Goal: Task Accomplishment & Management: Manage account settings

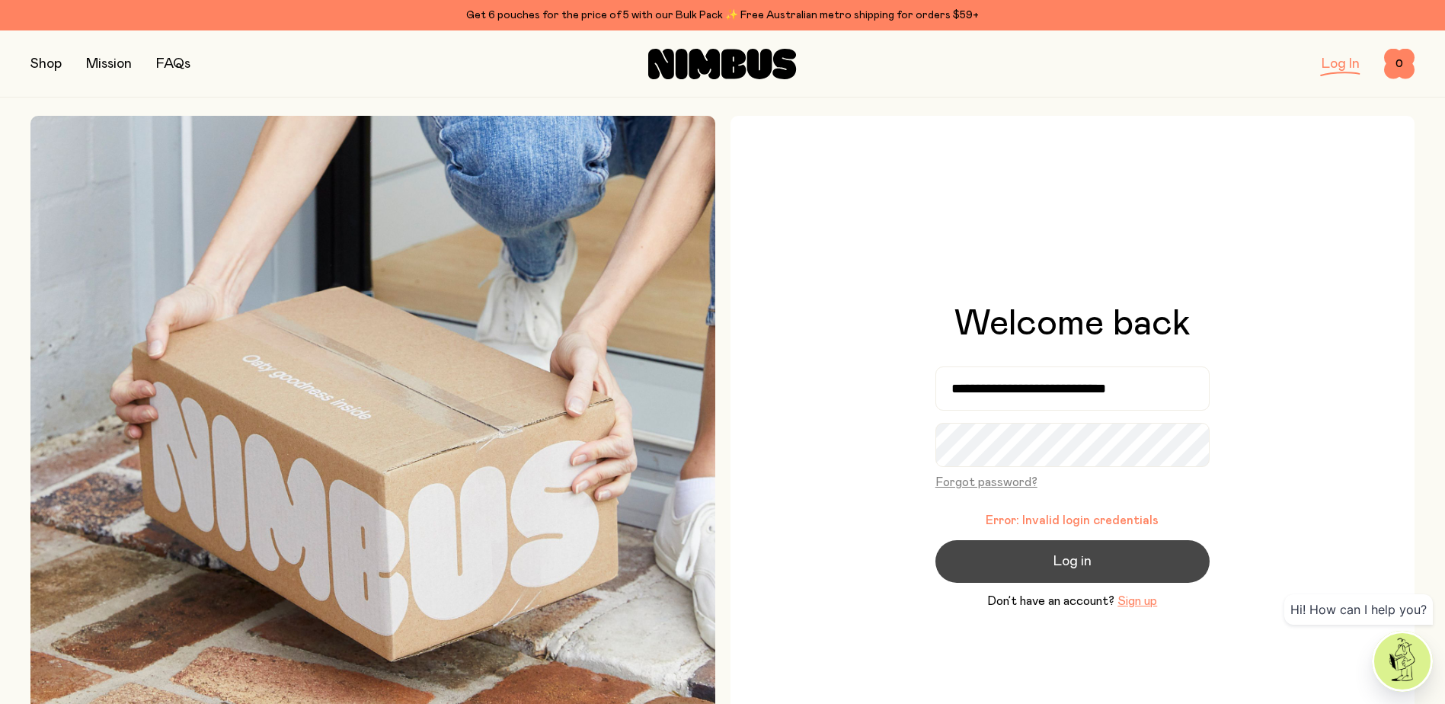
click at [1037, 555] on button "Log in" at bounding box center [1073, 561] width 274 height 43
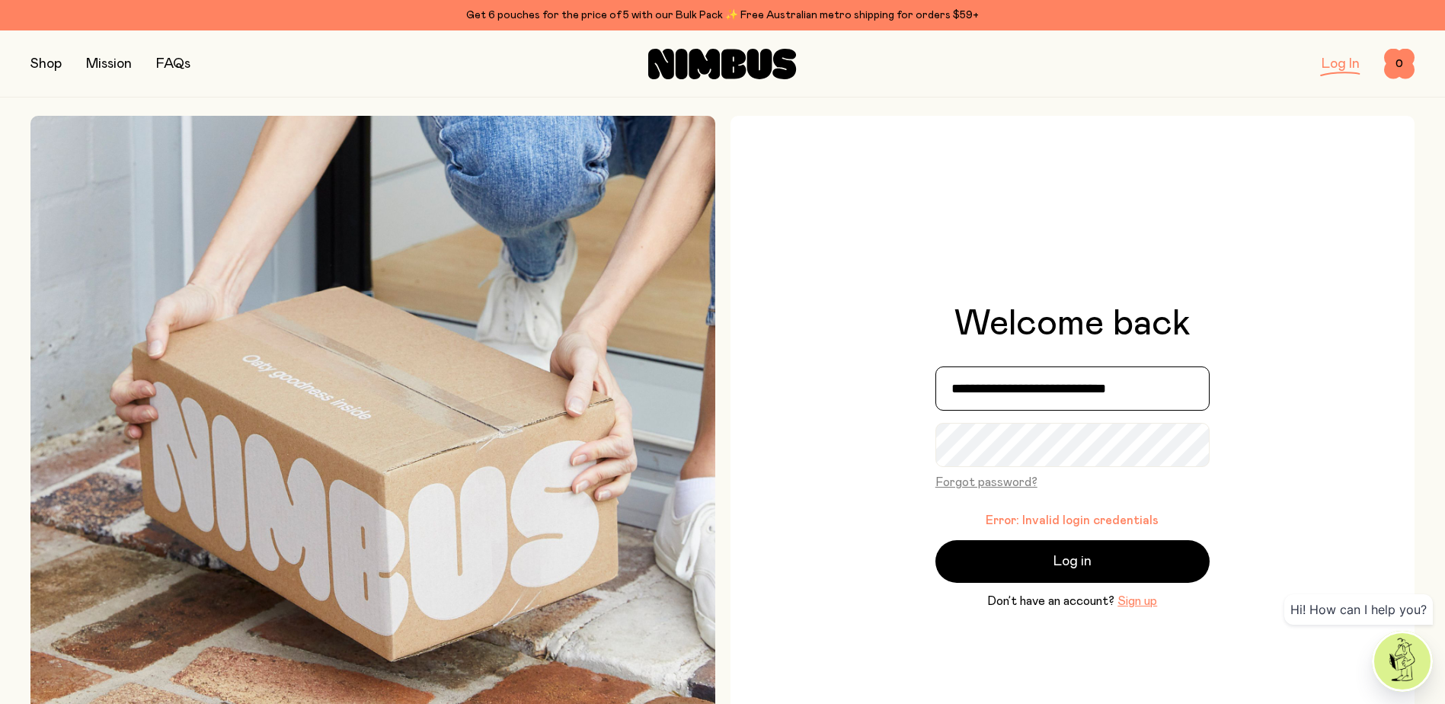
click at [1050, 392] on input "**********" at bounding box center [1073, 388] width 274 height 44
type input "**********"
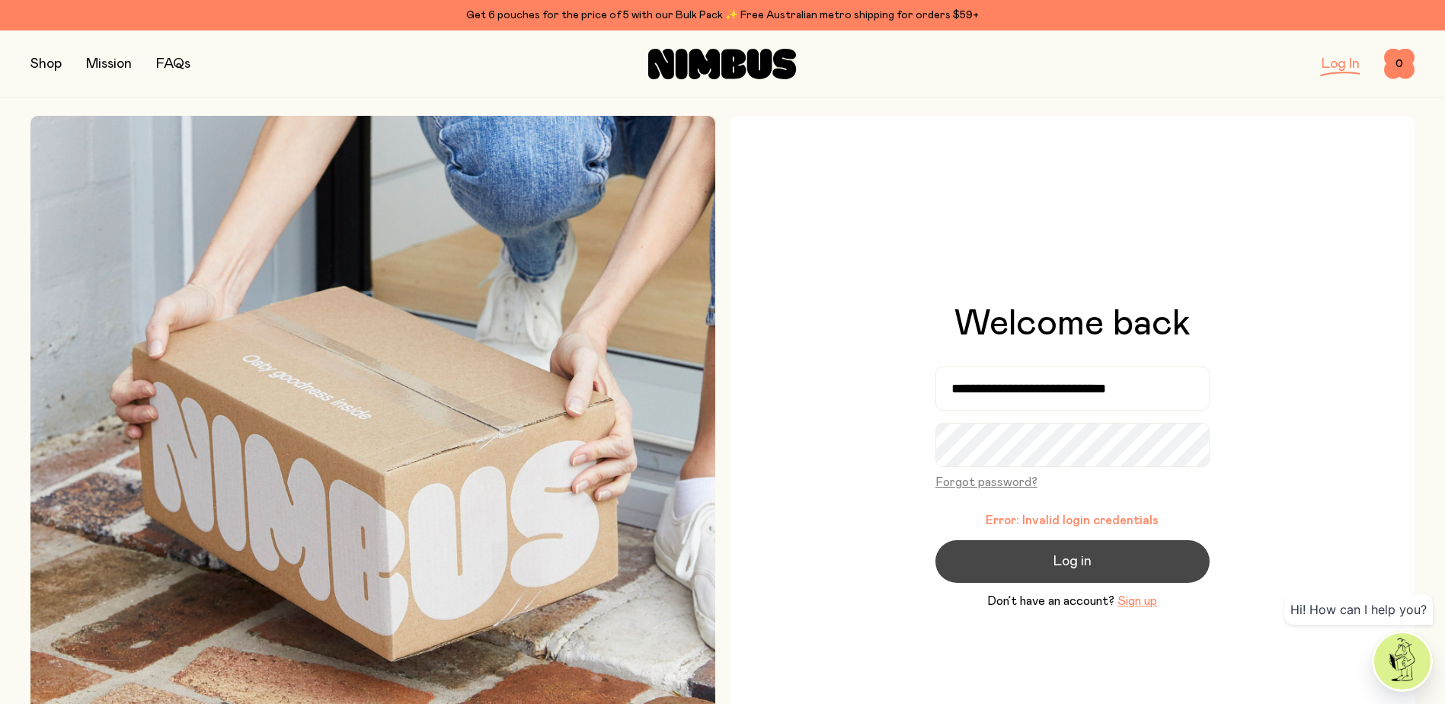
click at [1051, 561] on button "Log in" at bounding box center [1073, 561] width 274 height 43
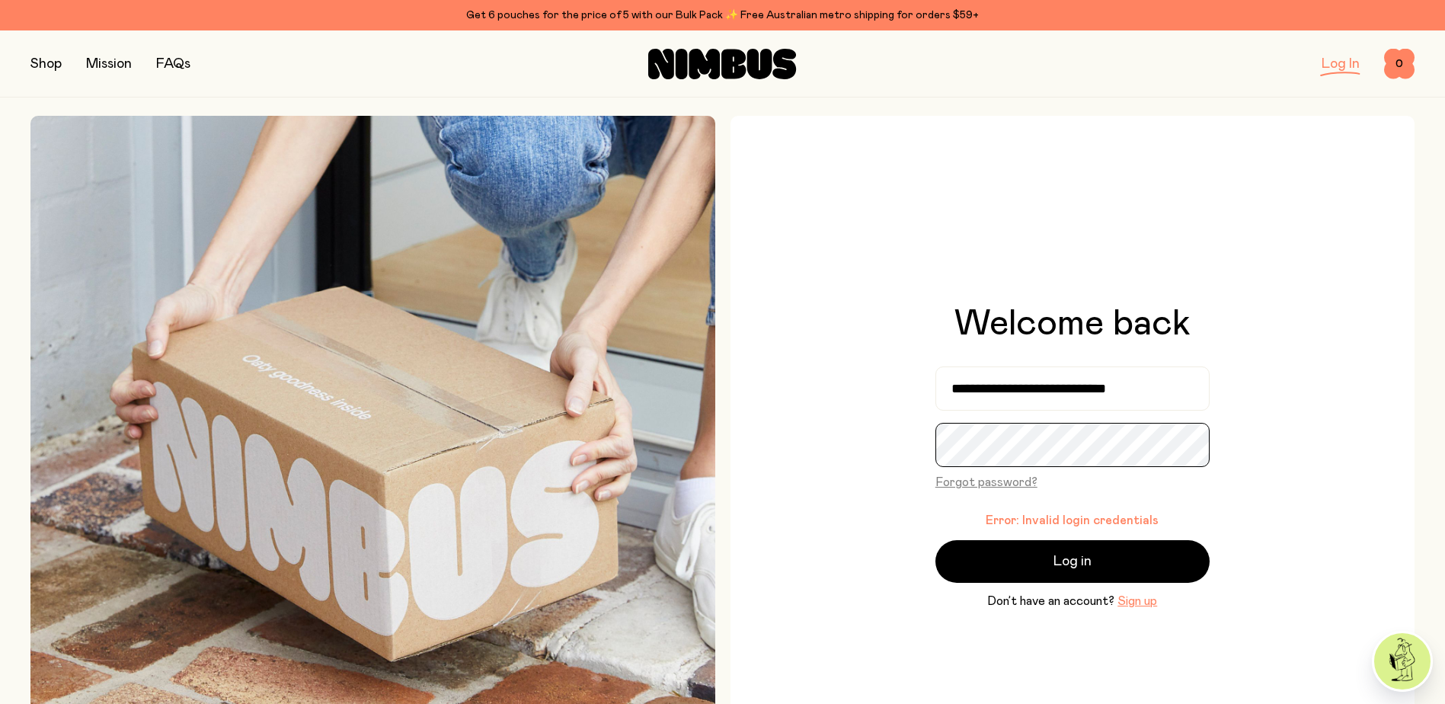
click at [911, 445] on div "**********" at bounding box center [1073, 458] width 685 height 685
drag, startPoint x: 901, startPoint y: 447, endPoint x: 903, endPoint y: 474, distance: 26.8
click at [900, 447] on div "**********" at bounding box center [1073, 458] width 685 height 685
click at [975, 485] on button "Forgot password?" at bounding box center [987, 482] width 102 height 18
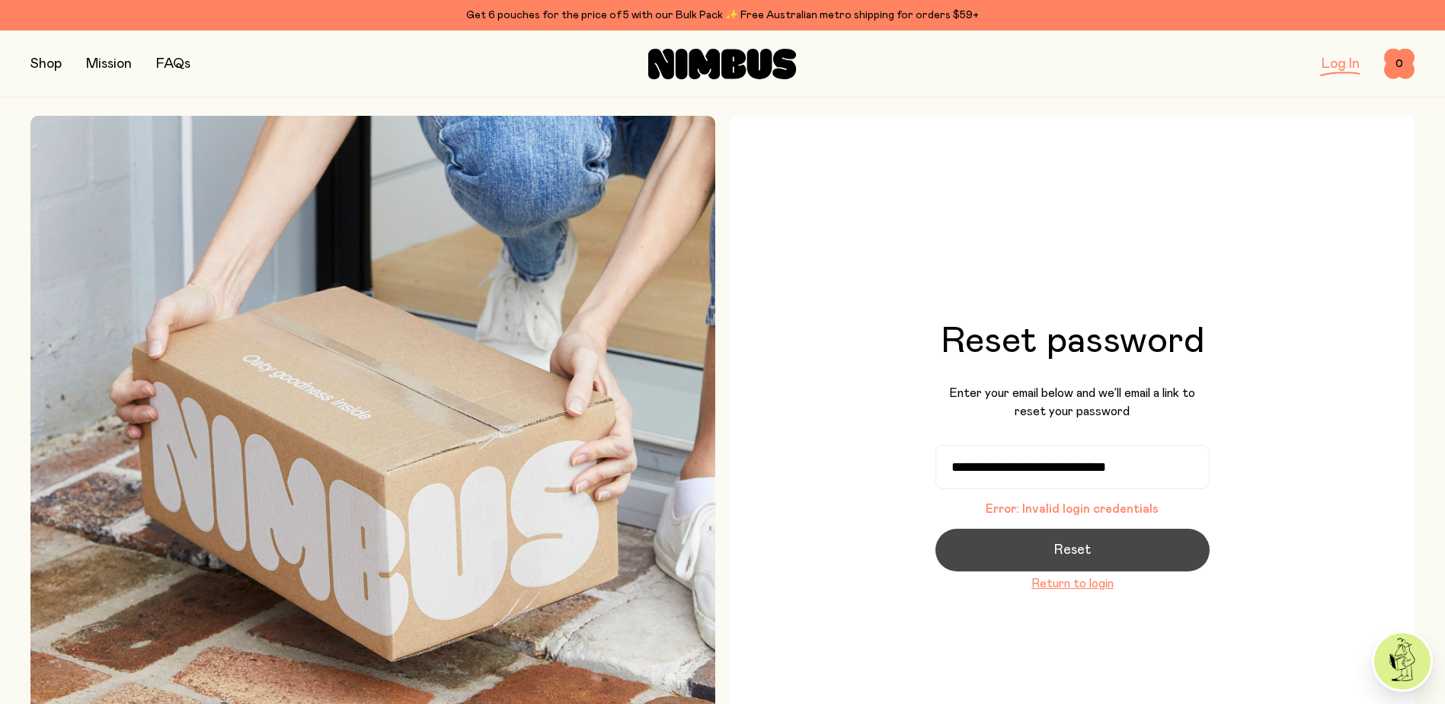
click at [1085, 555] on span "Reset" at bounding box center [1072, 549] width 37 height 21
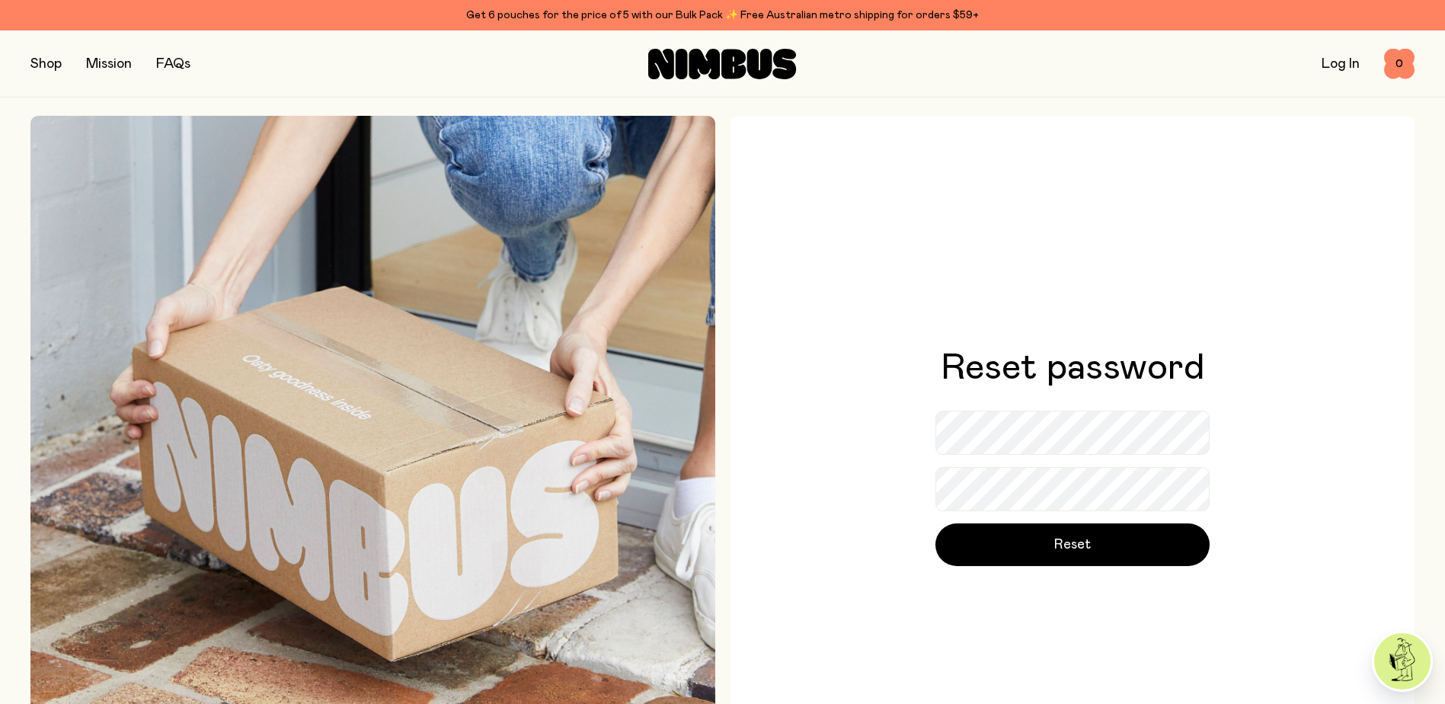
click at [884, 466] on div "Reset password Reset" at bounding box center [1073, 458] width 685 height 685
click at [874, 509] on div "Reset password Reset" at bounding box center [1073, 458] width 685 height 685
click at [1212, 437] on div "Reset password Reset" at bounding box center [1073, 458] width 685 height 685
click at [908, 554] on div "Reset password Reset" at bounding box center [1073, 458] width 685 height 685
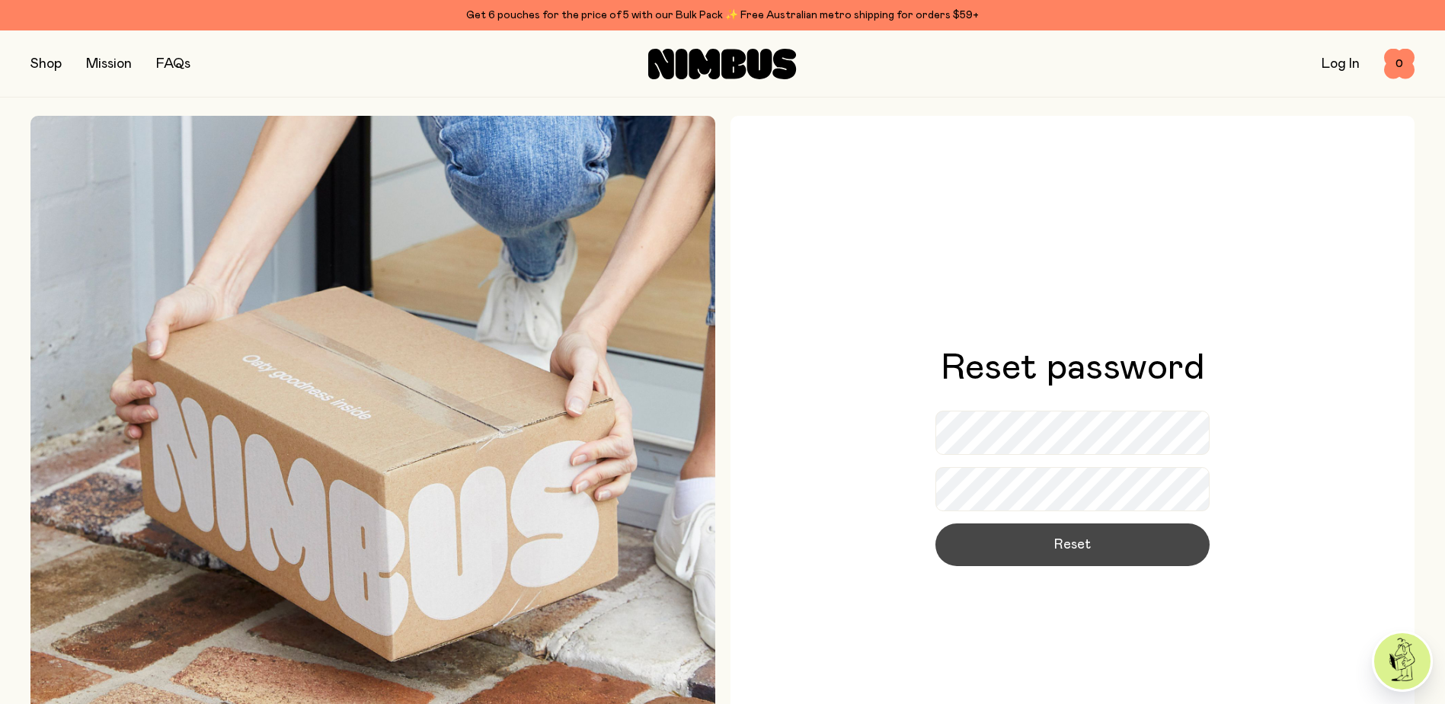
click at [1097, 542] on button "Reset" at bounding box center [1073, 544] width 274 height 43
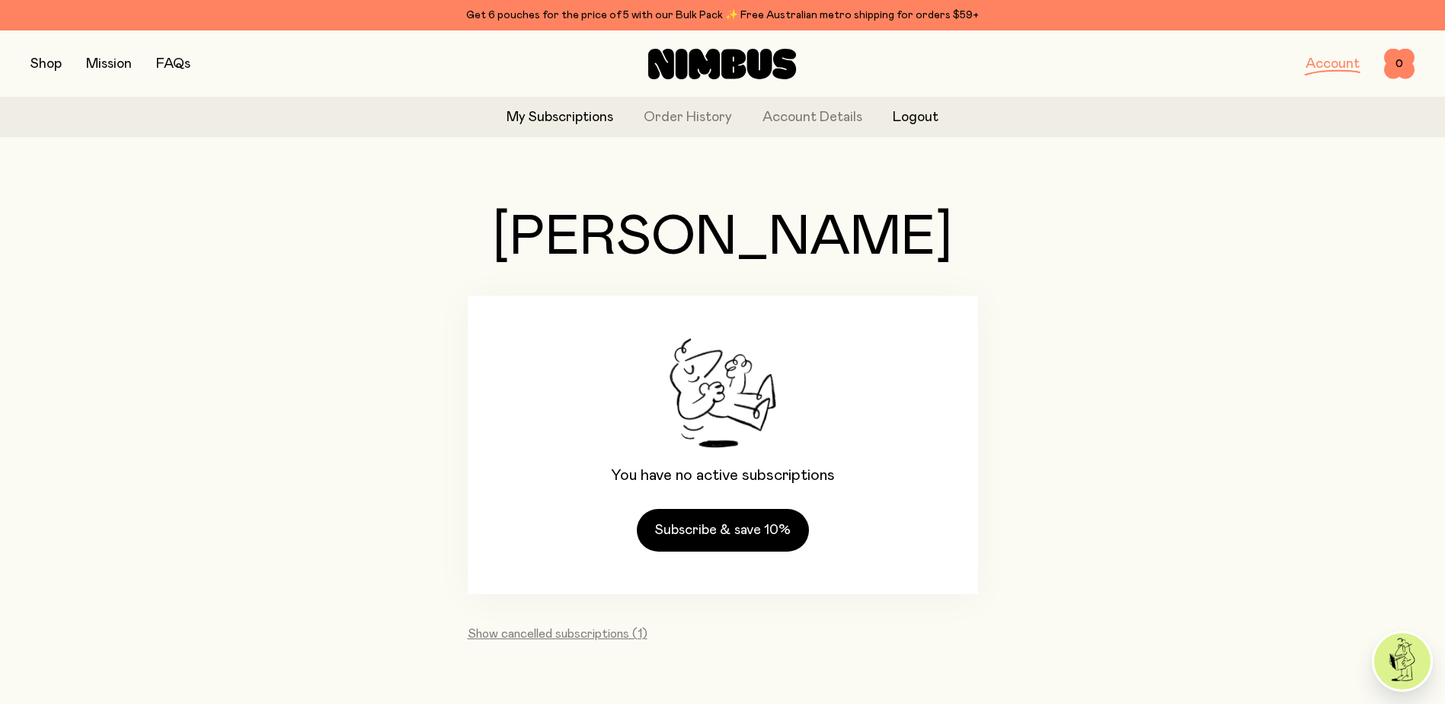
click at [907, 114] on button "Logout" at bounding box center [916, 117] width 46 height 21
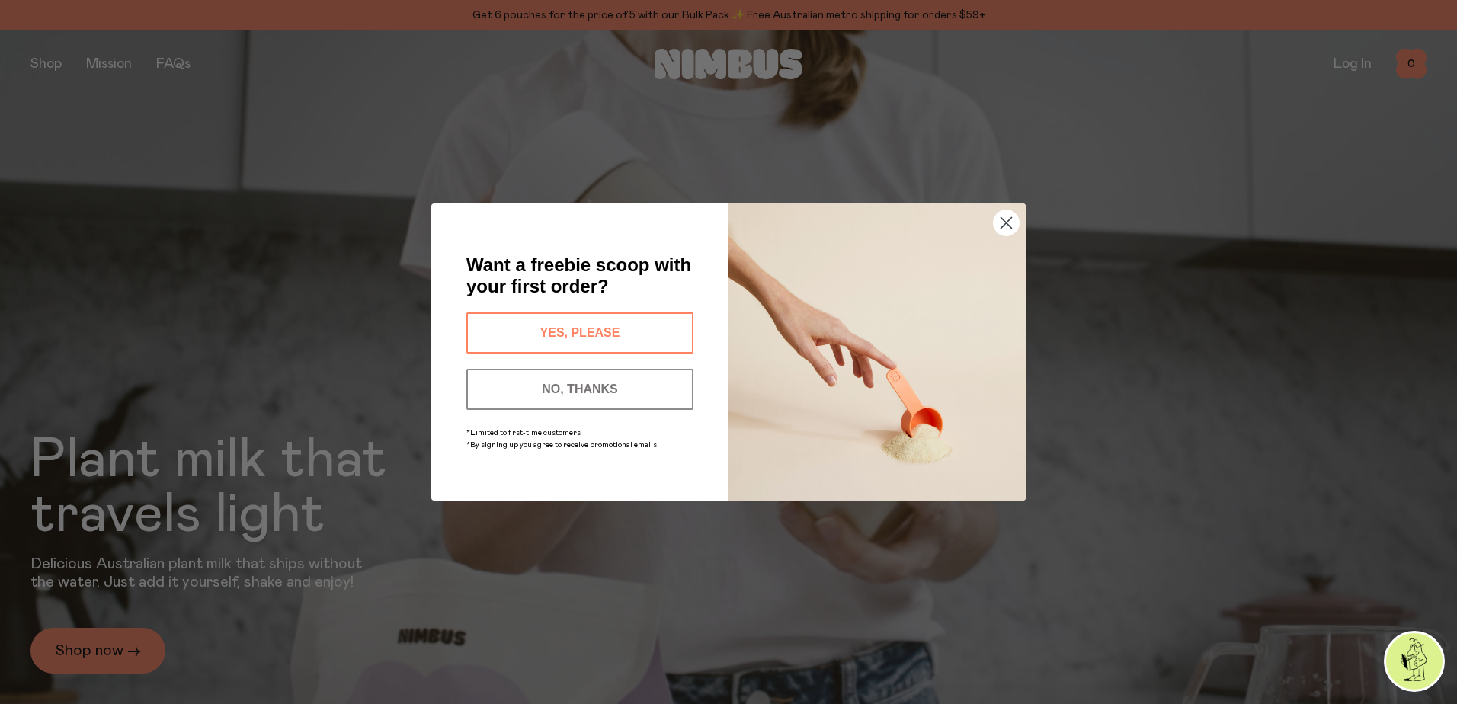
click at [992, 227] on img "POPUP Form" at bounding box center [876, 351] width 297 height 297
click at [995, 227] on circle "Close dialog" at bounding box center [1005, 222] width 25 height 25
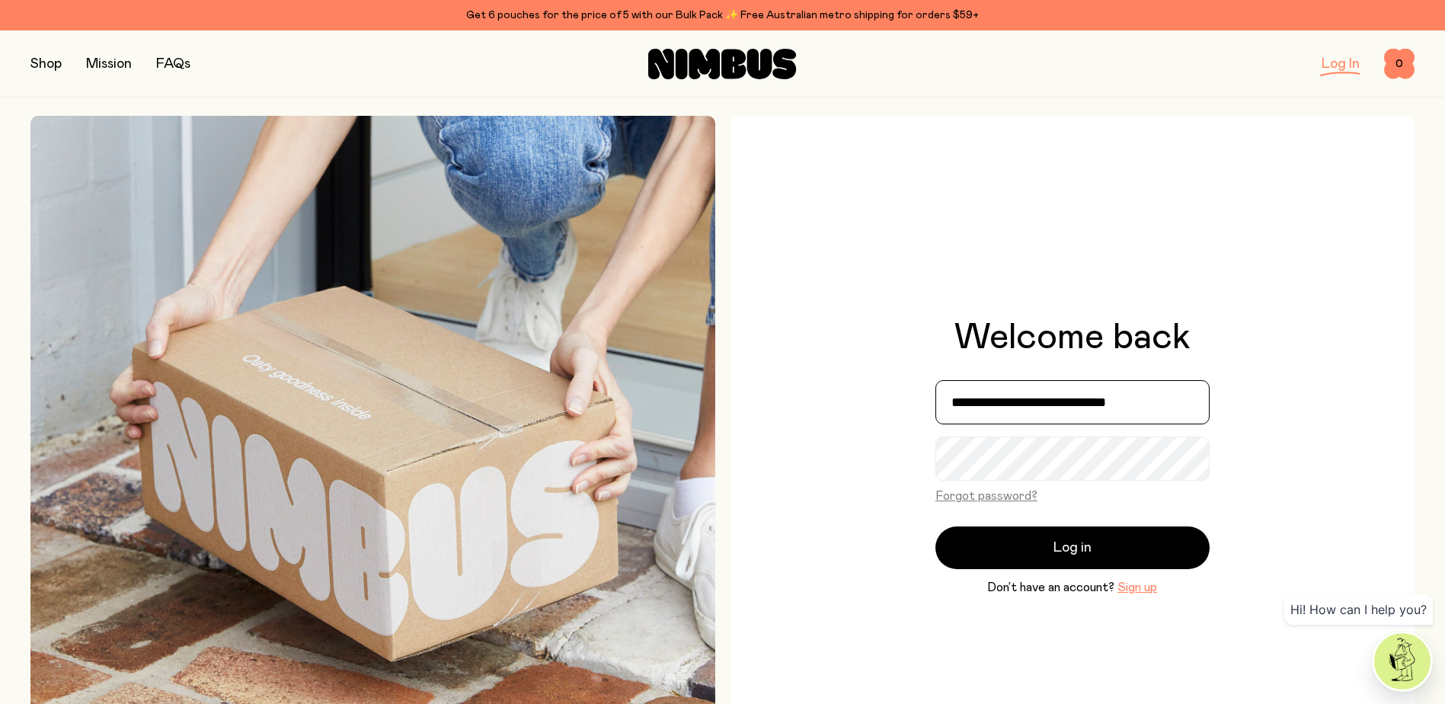
drag, startPoint x: 1159, startPoint y: 401, endPoint x: 1143, endPoint y: 401, distance: 16.0
click at [1143, 401] on input "**********" at bounding box center [1073, 402] width 274 height 44
type input "**********"
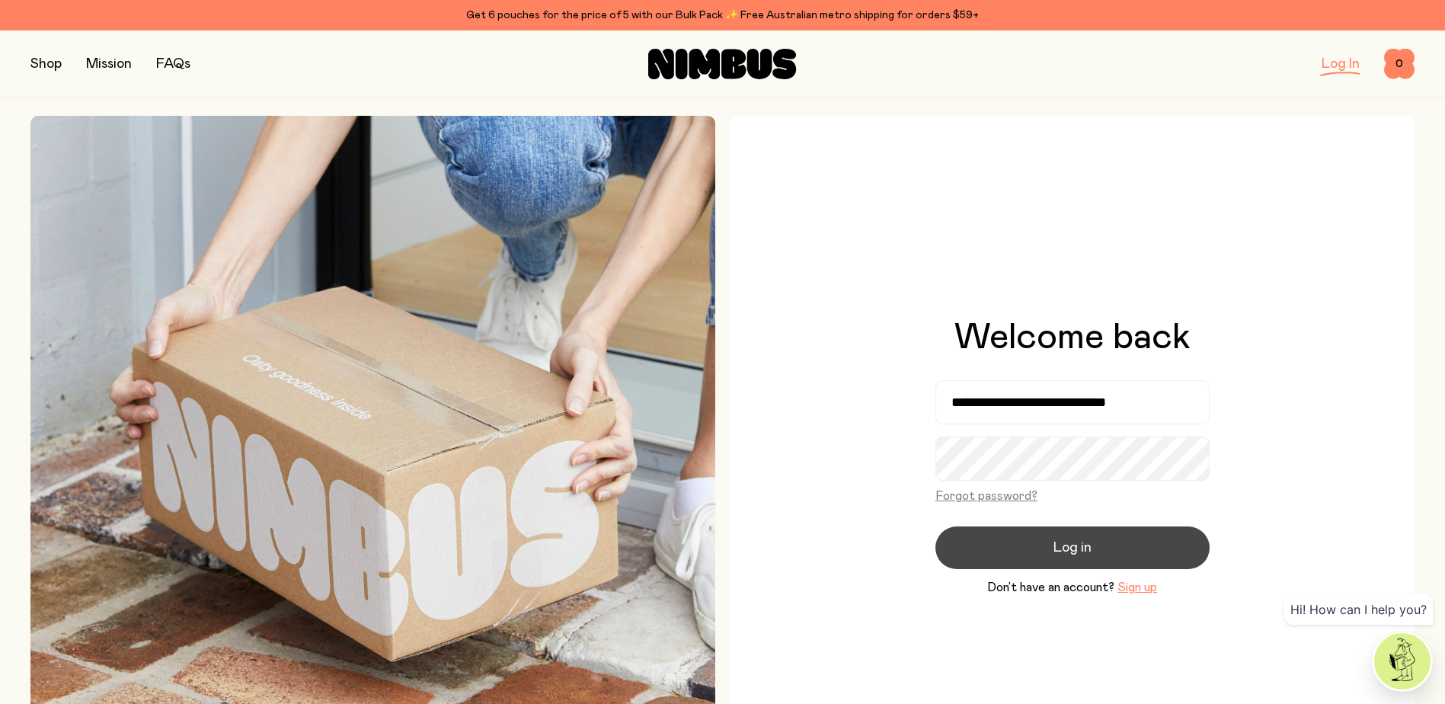
click at [1034, 557] on button "Log in" at bounding box center [1073, 547] width 274 height 43
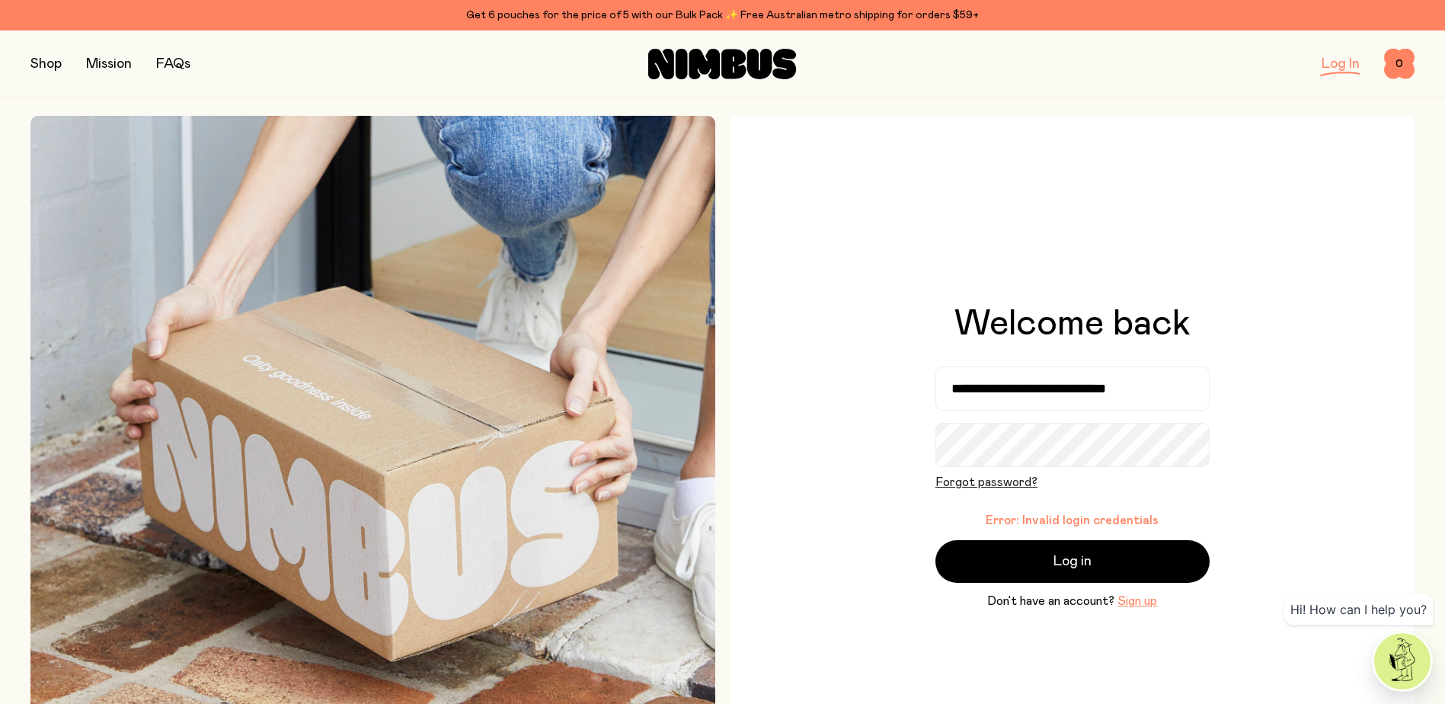
click at [1004, 481] on button "Forgot password?" at bounding box center [987, 482] width 102 height 18
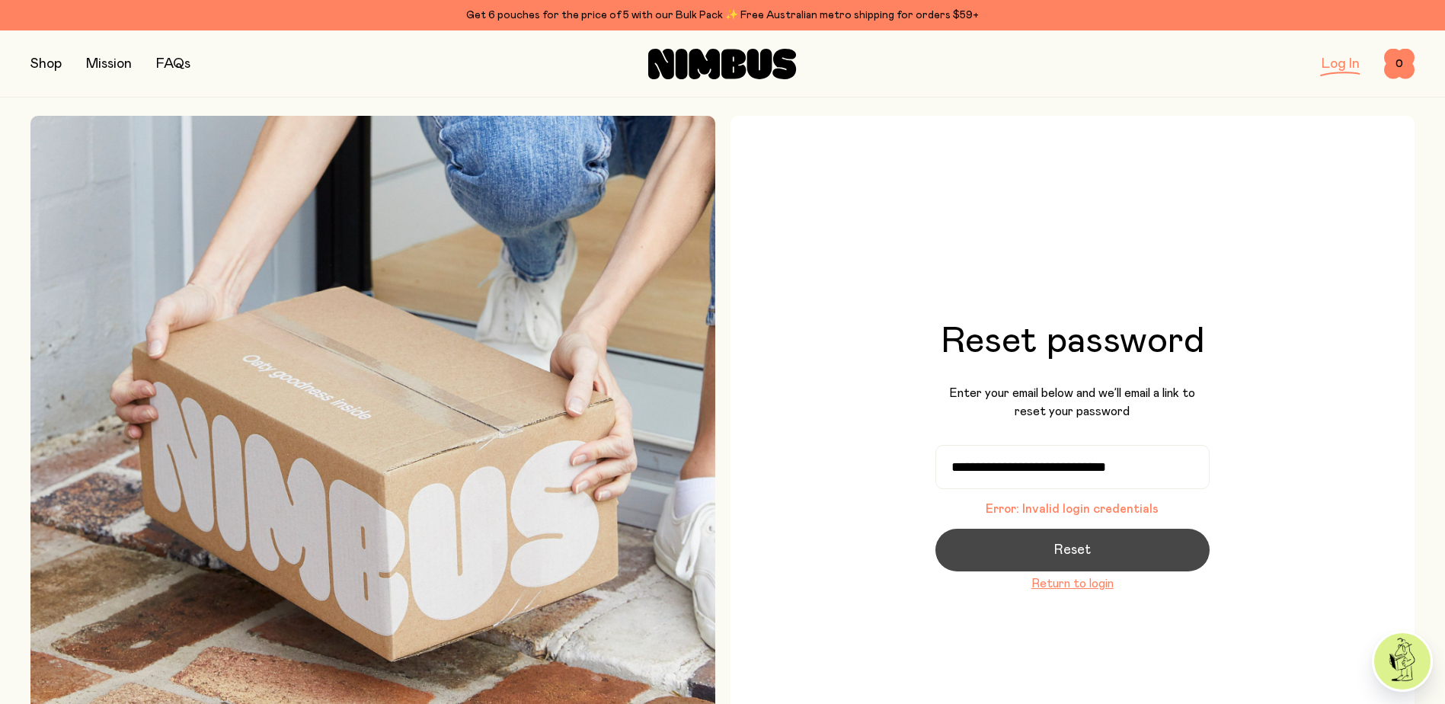
click at [1087, 551] on span "Reset" at bounding box center [1072, 549] width 37 height 21
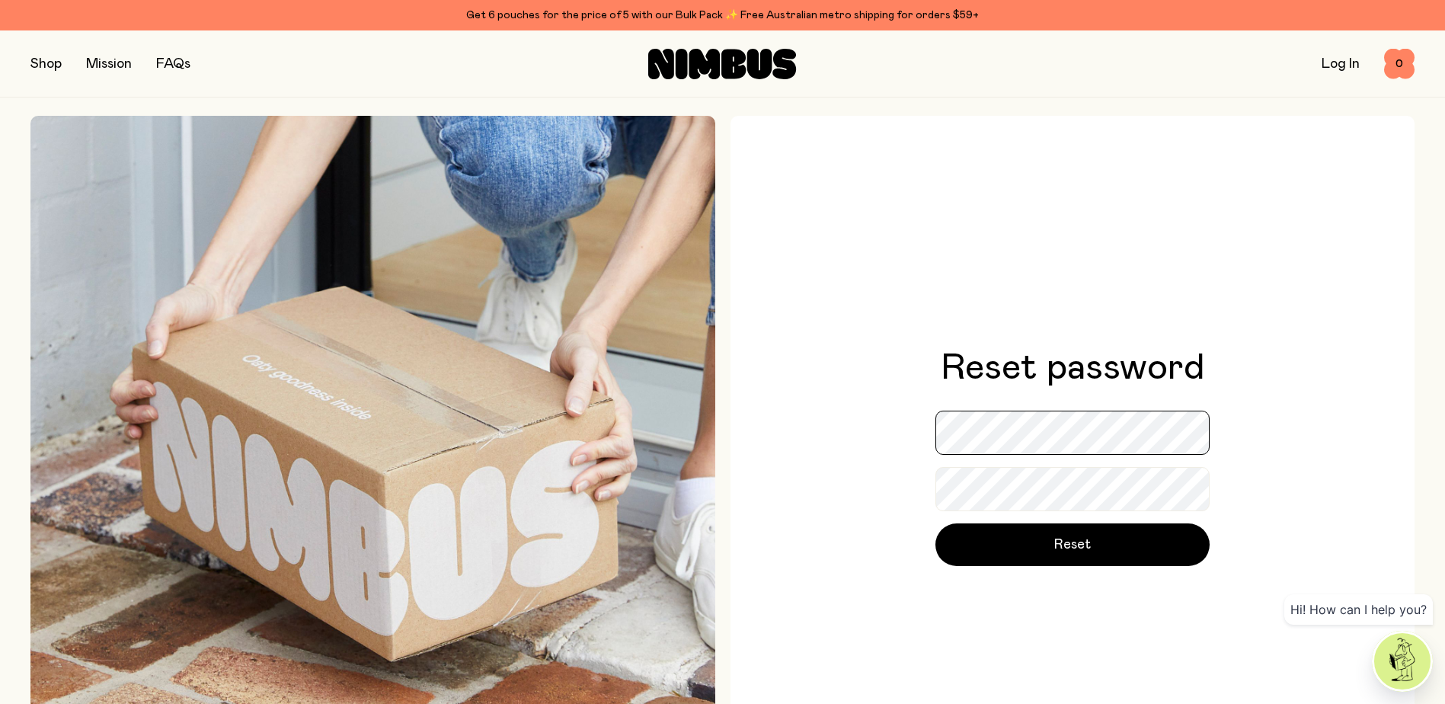
click at [920, 430] on div "Reset password Reset" at bounding box center [1073, 458] width 685 height 685
click at [805, 506] on div "Reset password Reset" at bounding box center [1073, 458] width 685 height 685
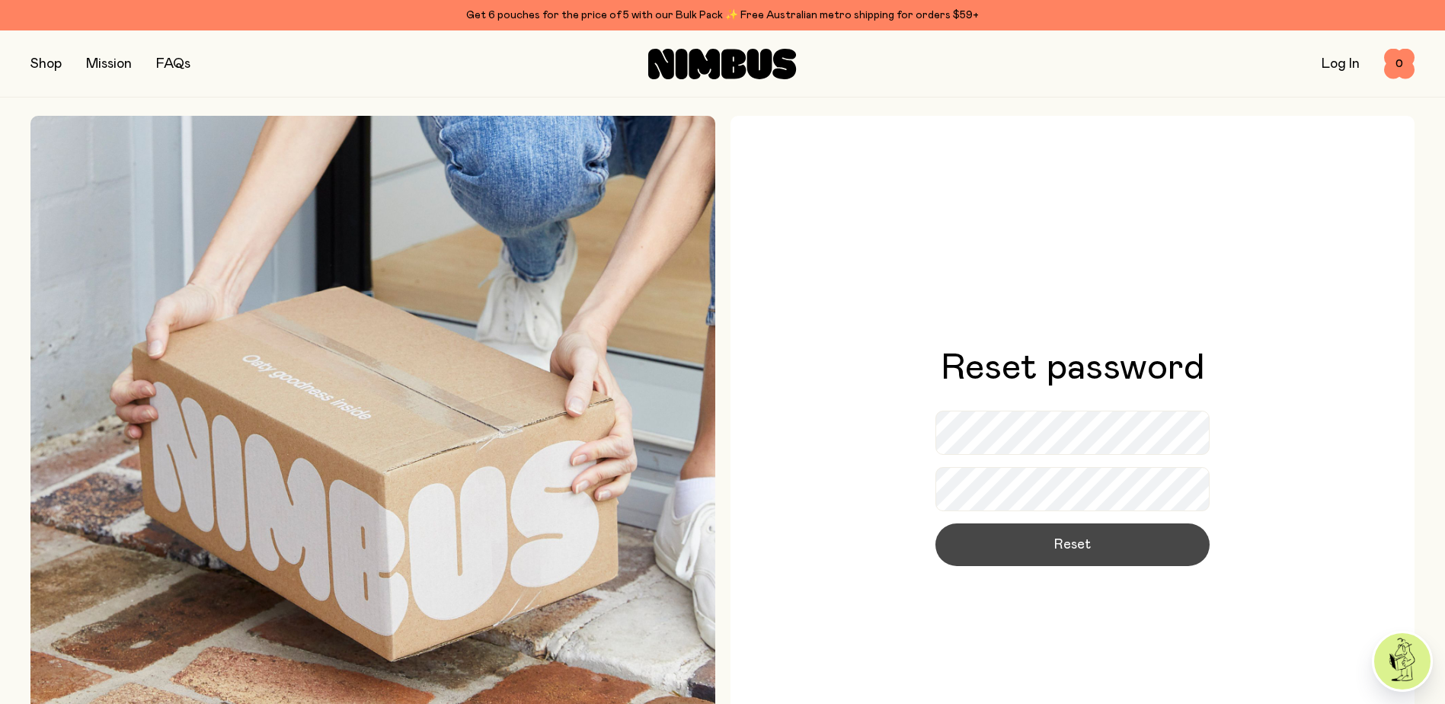
click at [1102, 548] on button "Reset" at bounding box center [1073, 544] width 274 height 43
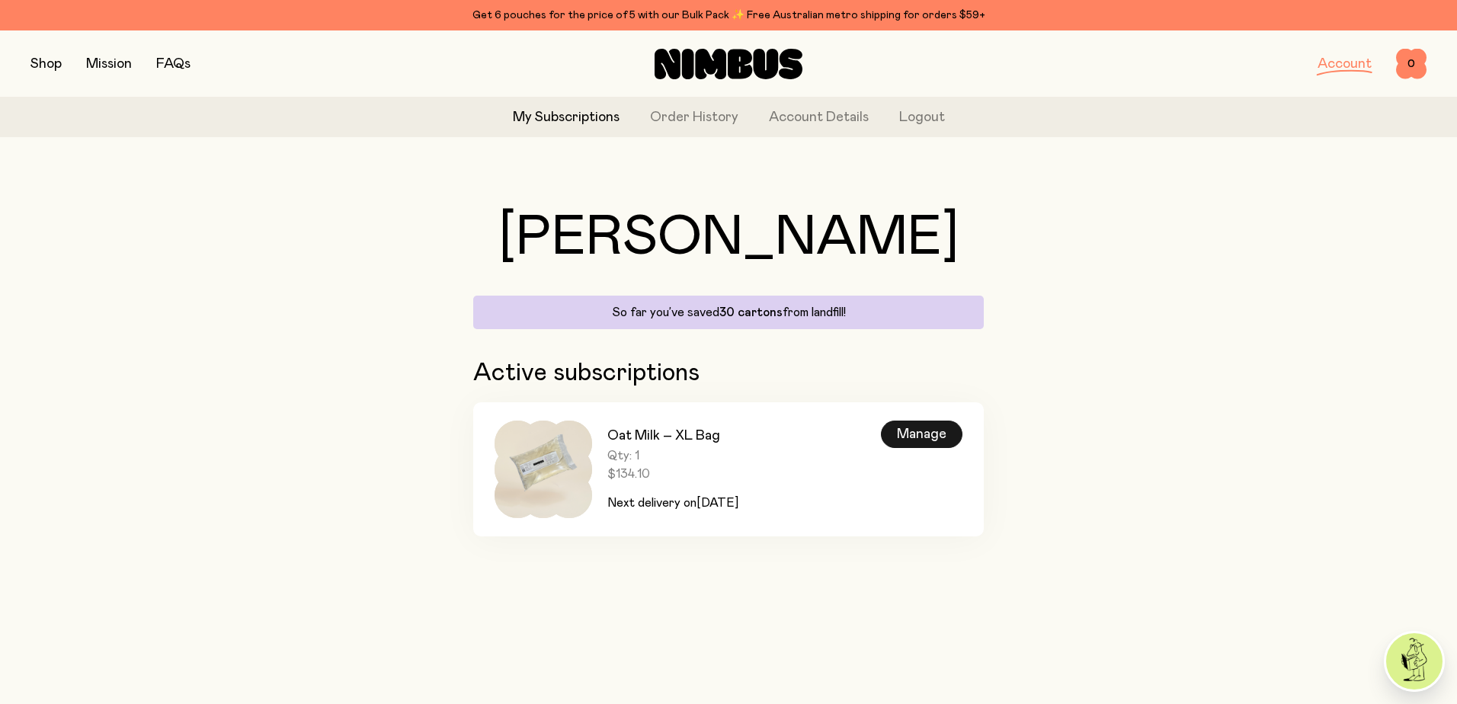
click at [937, 436] on div "Manage" at bounding box center [922, 434] width 82 height 27
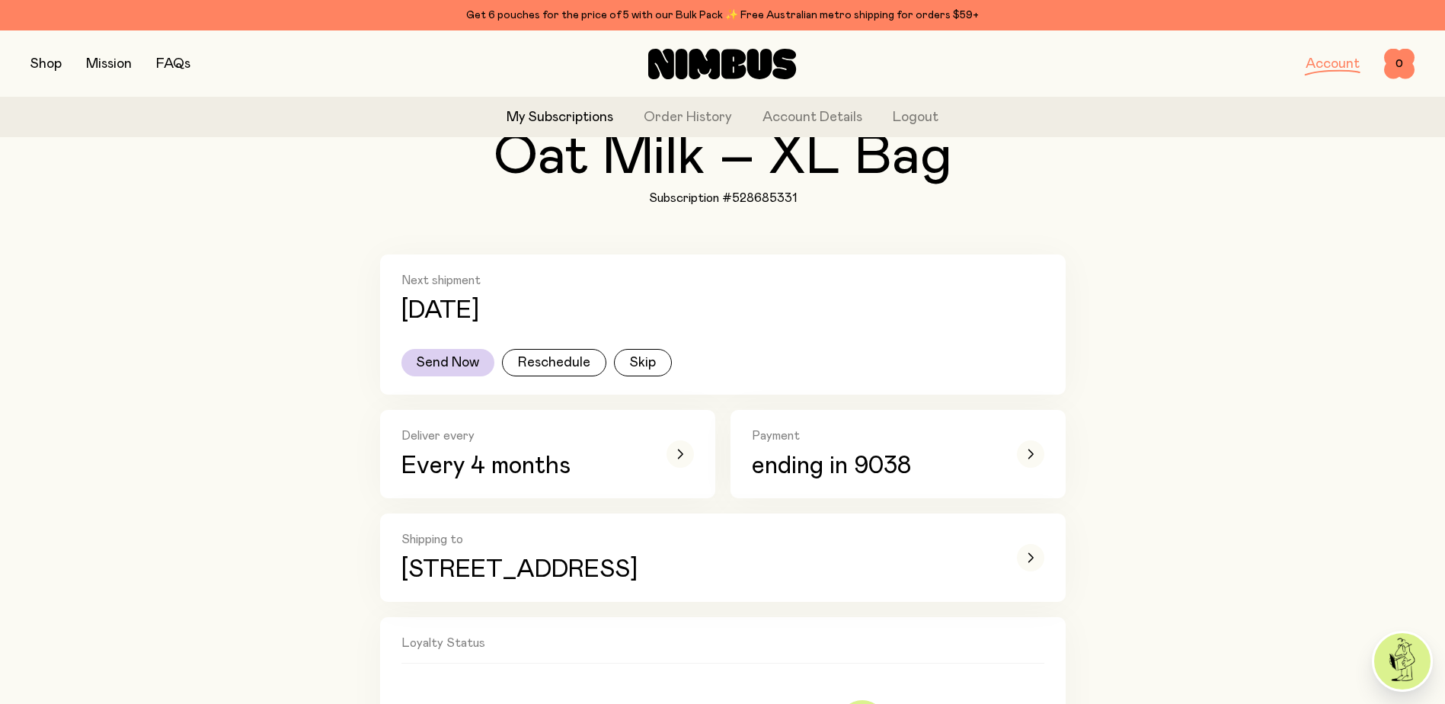
scroll to position [305, 0]
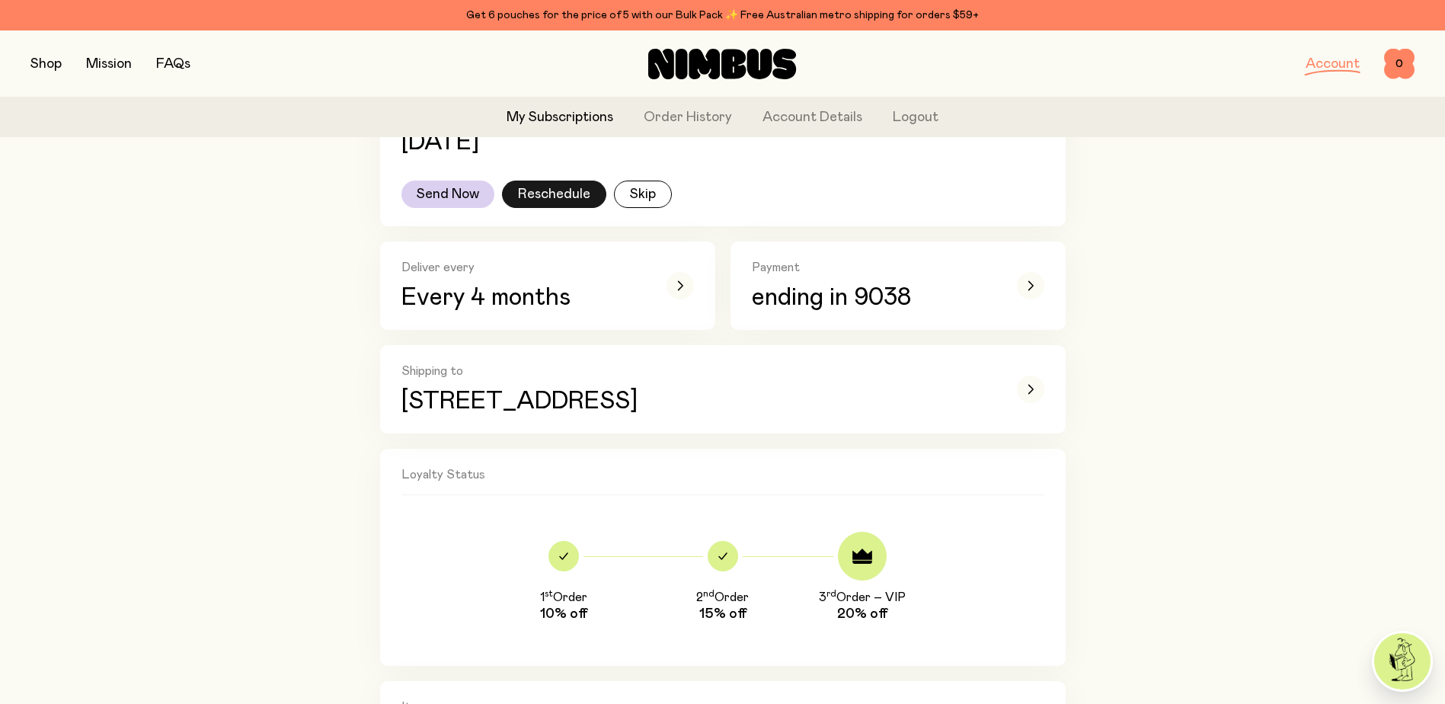
click at [558, 192] on button "Reschedule" at bounding box center [554, 194] width 104 height 27
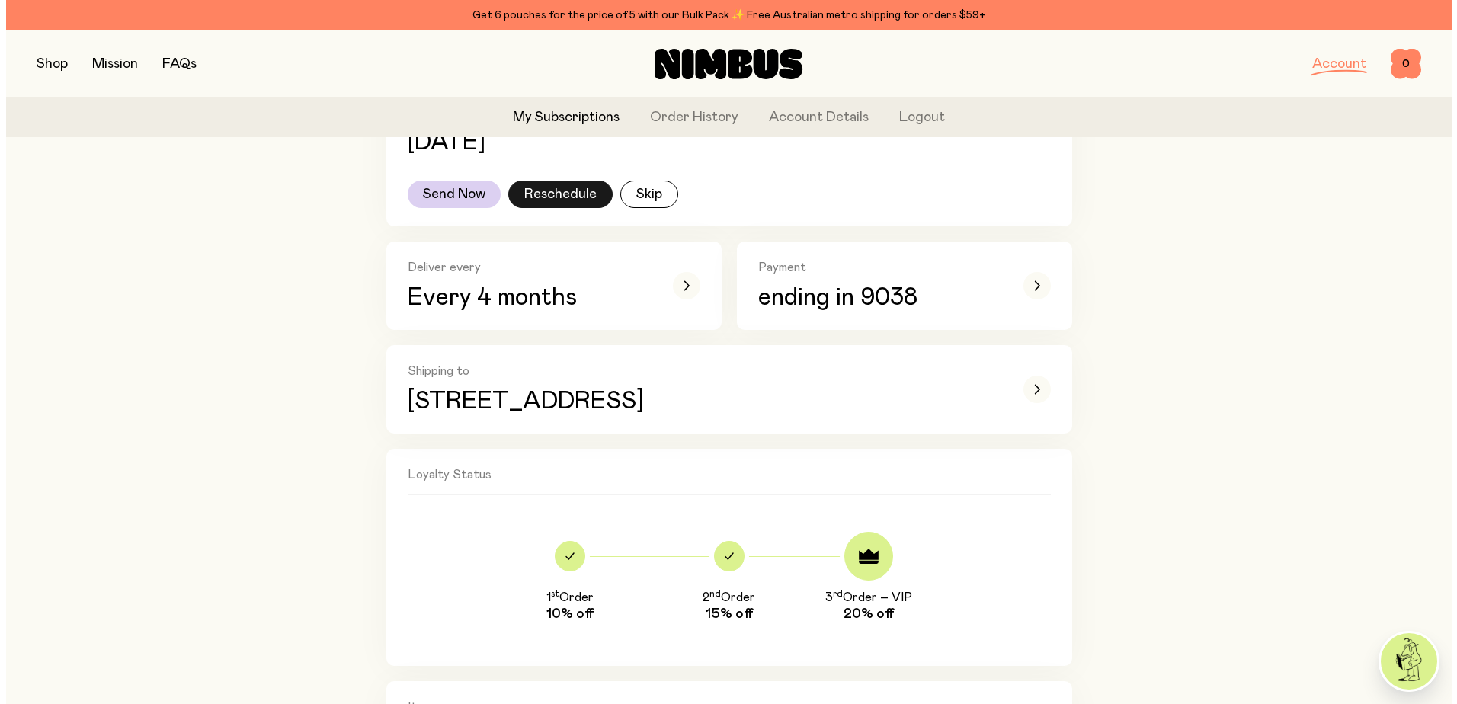
scroll to position [0, 0]
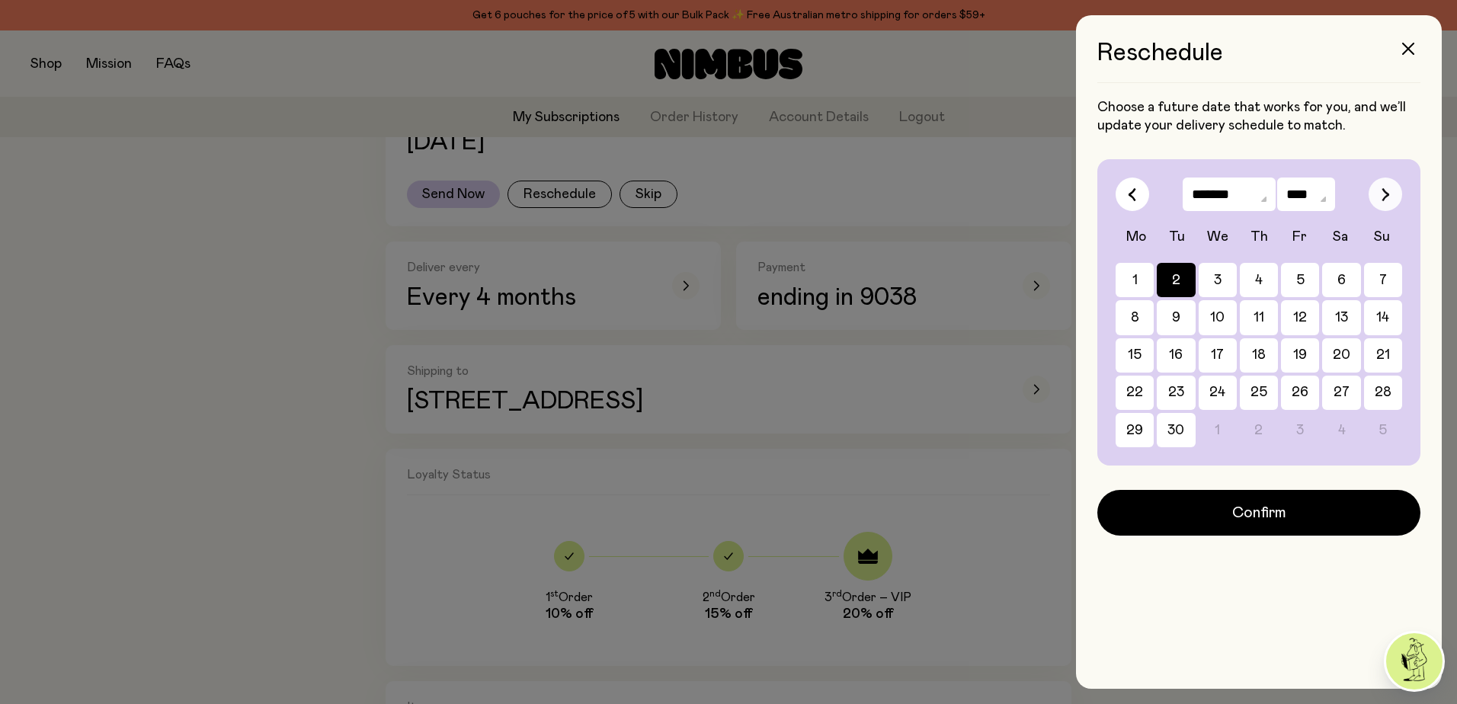
click at [1390, 189] on button "button" at bounding box center [1385, 195] width 34 height 34
select select "*"
click at [1364, 324] on button "9" at bounding box center [1383, 317] width 38 height 34
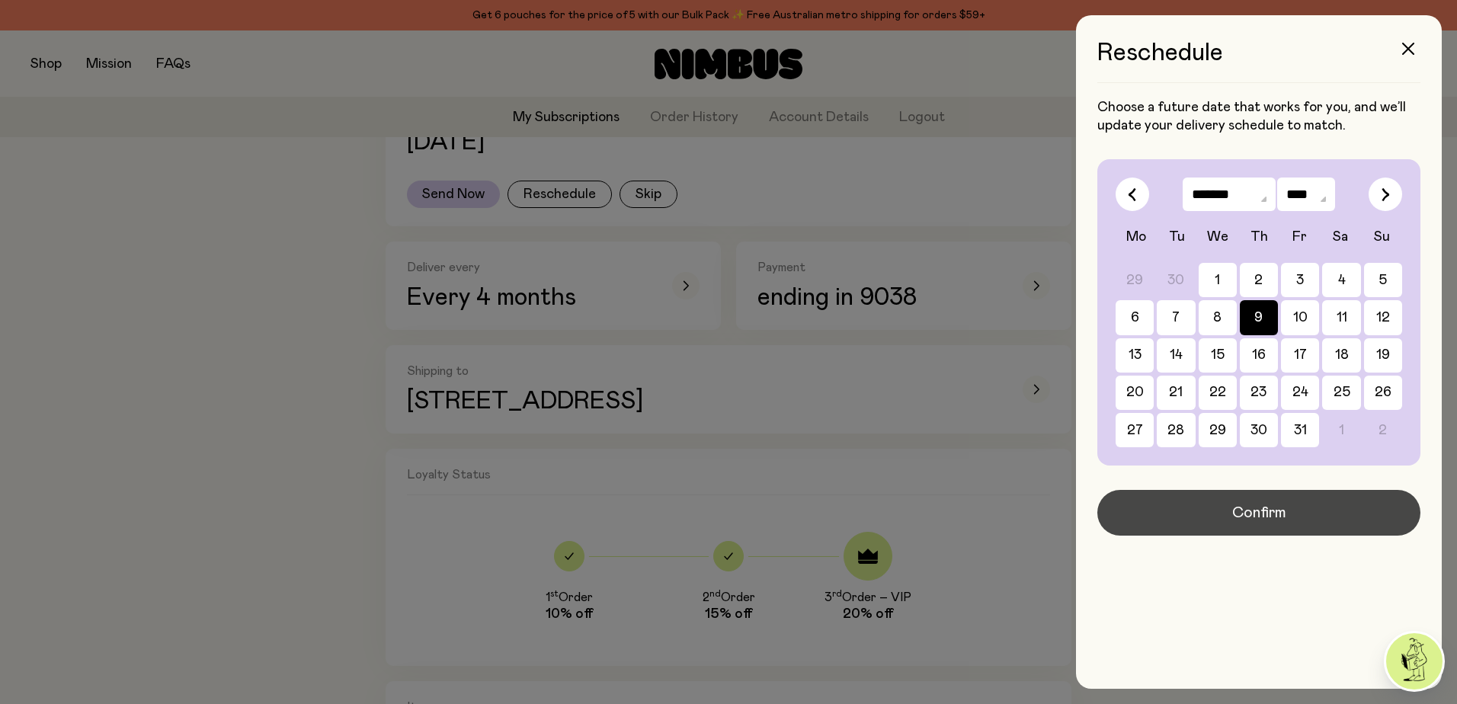
click at [1269, 517] on span "Confirm" at bounding box center [1259, 512] width 54 height 21
